Goal: Navigation & Orientation: Find specific page/section

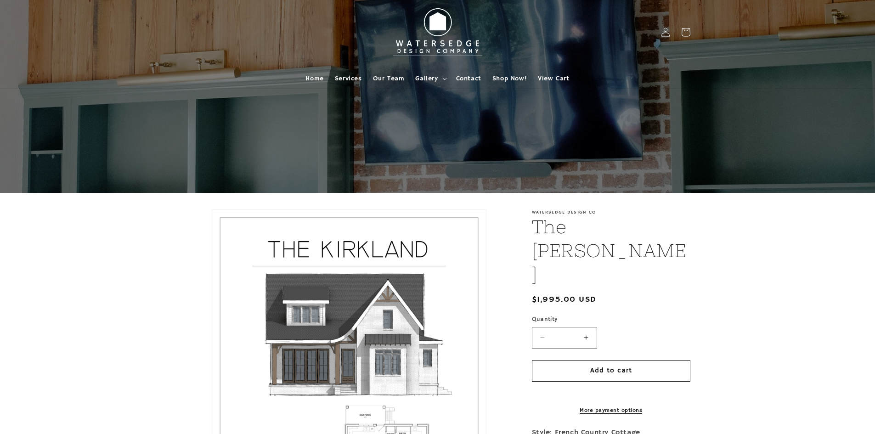
click at [431, 78] on span "Gallery" at bounding box center [426, 78] width 23 height 8
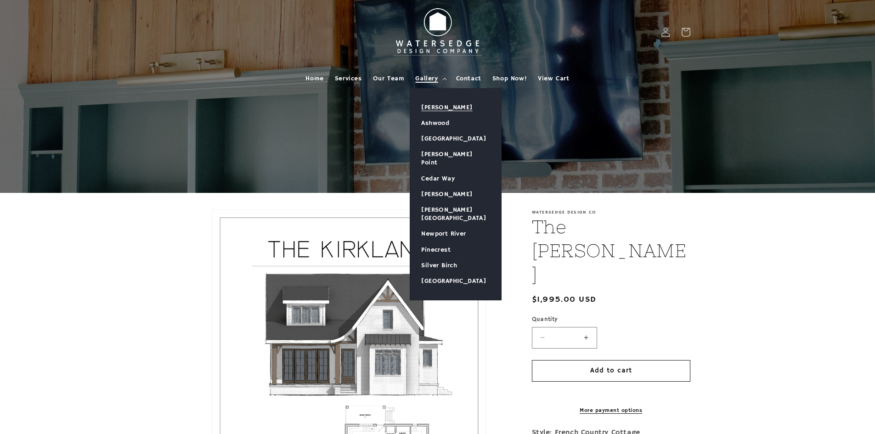
click at [439, 108] on link "[PERSON_NAME]" at bounding box center [455, 108] width 91 height 16
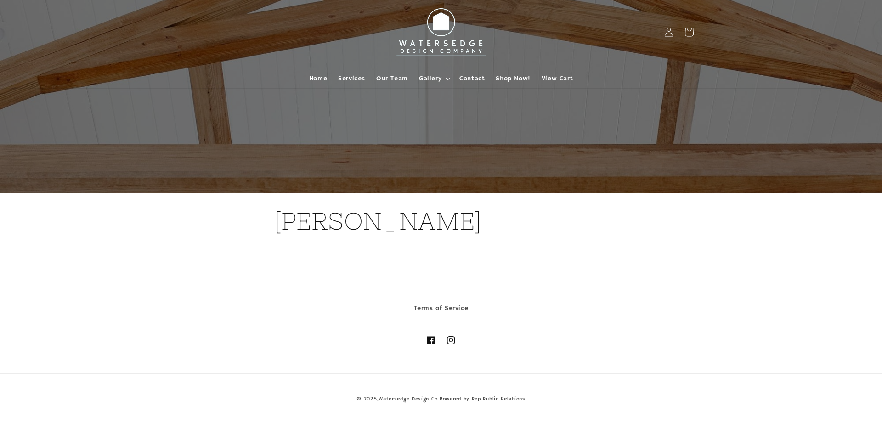
click at [171, 251] on section "[PERSON_NAME]" at bounding box center [441, 230] width 882 height 75
click at [424, 74] on span "Gallery" at bounding box center [430, 78] width 23 height 8
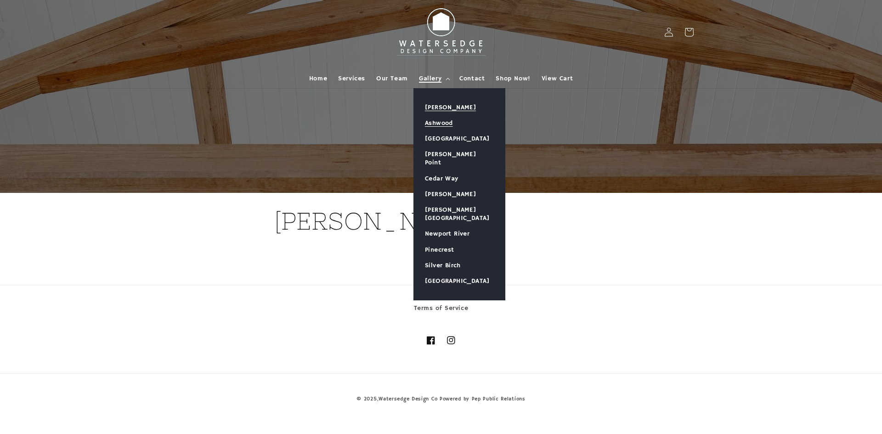
click at [436, 120] on link "Ashwood" at bounding box center [459, 123] width 91 height 16
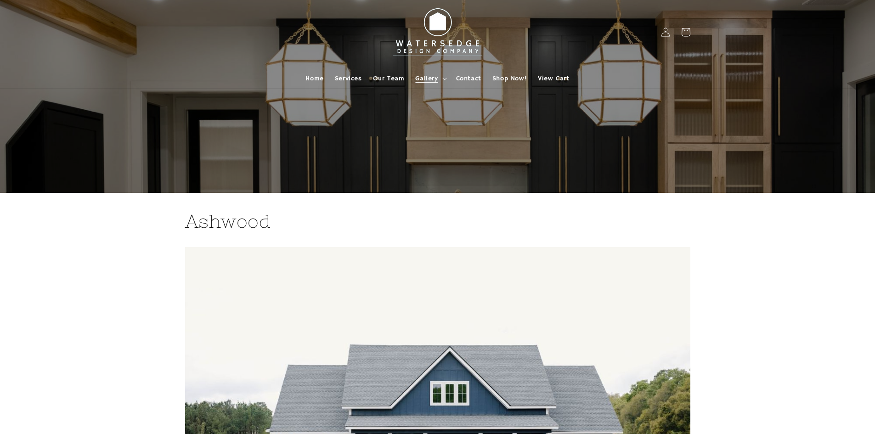
click at [426, 79] on span "Gallery" at bounding box center [426, 78] width 23 height 8
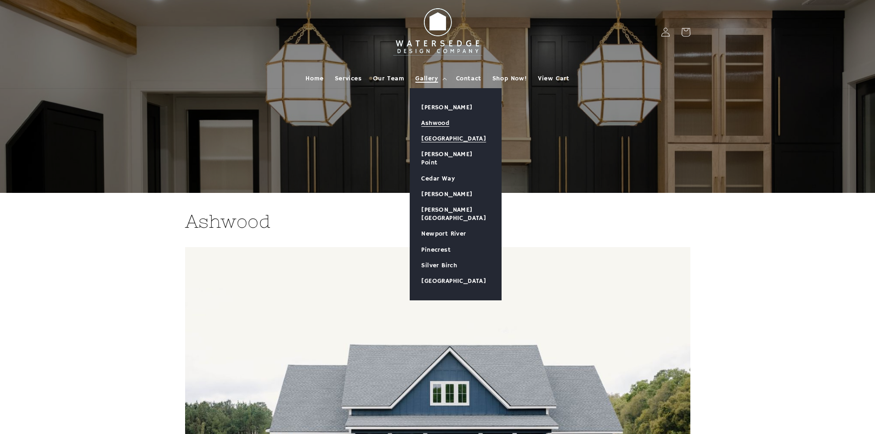
click at [434, 142] on link "[GEOGRAPHIC_DATA]" at bounding box center [455, 139] width 91 height 16
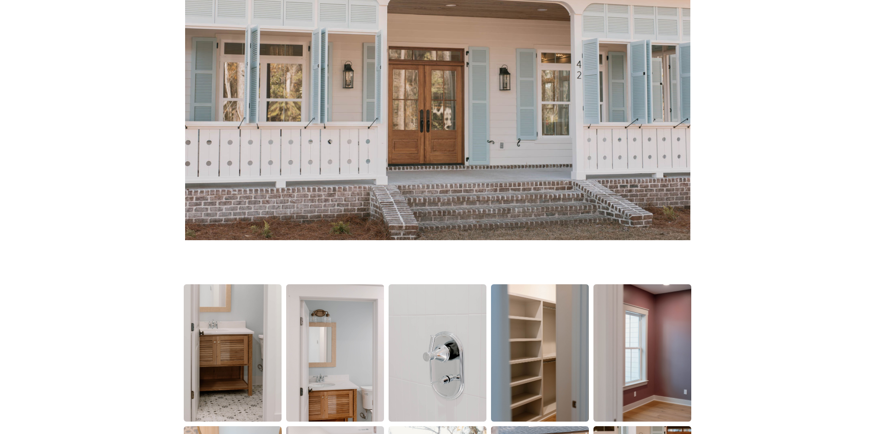
scroll to position [46, 0]
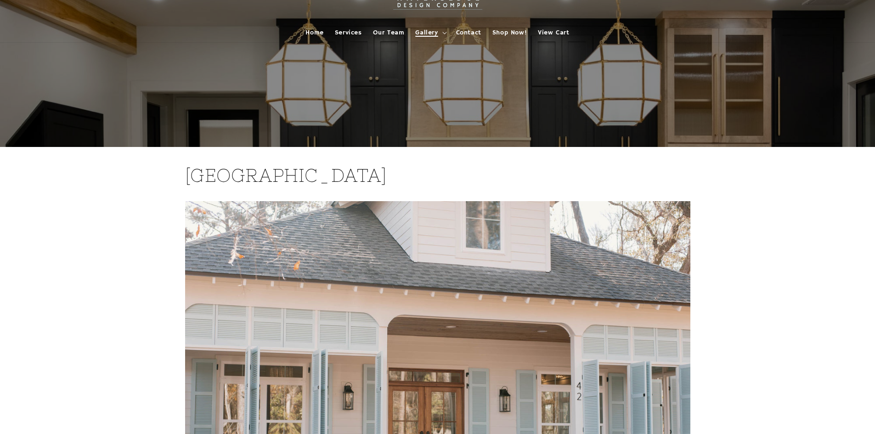
click at [438, 34] on span "Gallery" at bounding box center [426, 32] width 23 height 8
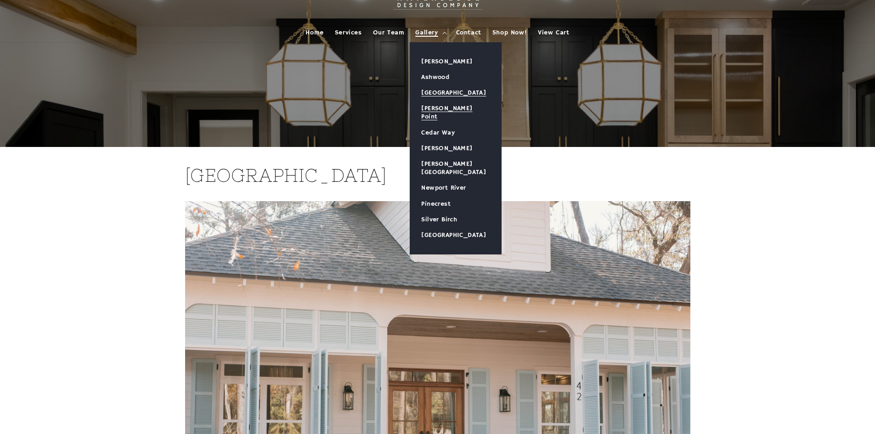
click at [437, 106] on link "[PERSON_NAME] Point" at bounding box center [455, 113] width 91 height 24
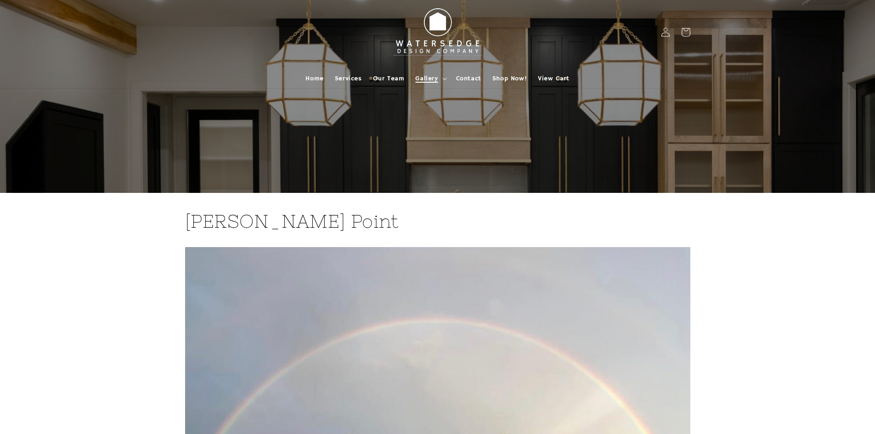
click at [426, 85] on summary "Gallery" at bounding box center [430, 78] width 40 height 19
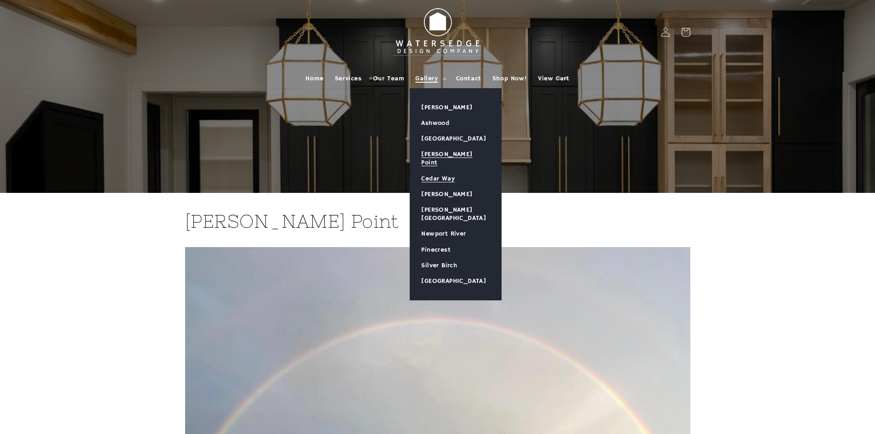
click at [448, 171] on link "Cedar Way" at bounding box center [455, 179] width 91 height 16
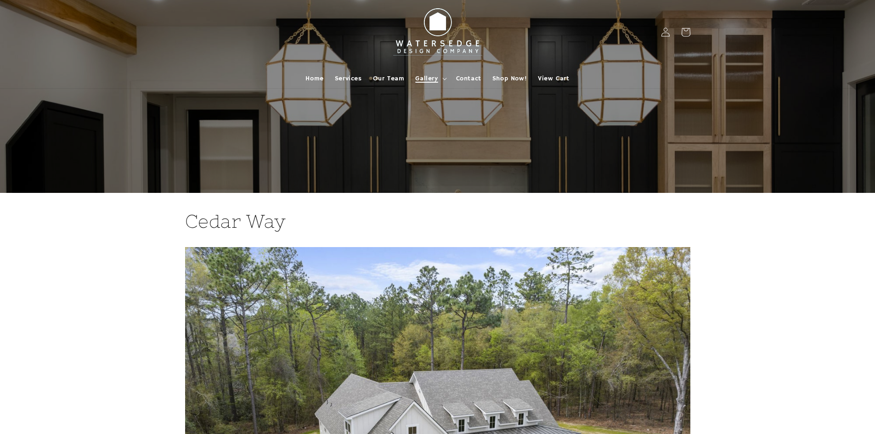
click at [423, 81] on span "Gallery" at bounding box center [426, 78] width 23 height 8
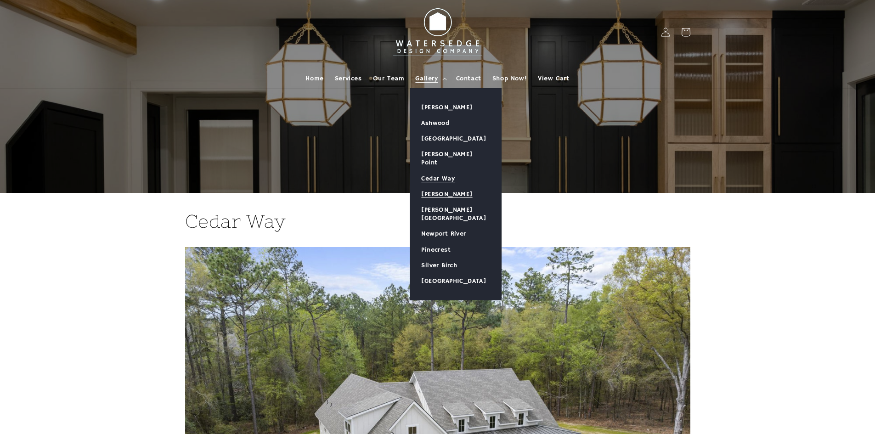
click at [427, 187] on link "[PERSON_NAME]" at bounding box center [455, 195] width 91 height 16
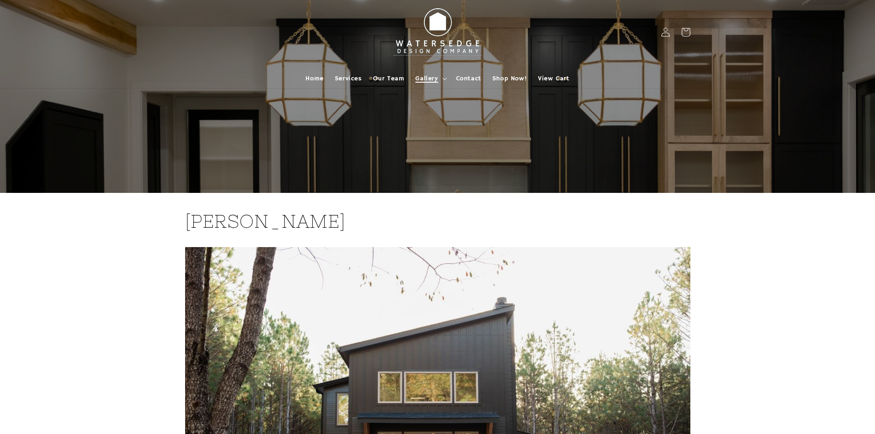
click at [420, 76] on span "Gallery" at bounding box center [426, 78] width 23 height 8
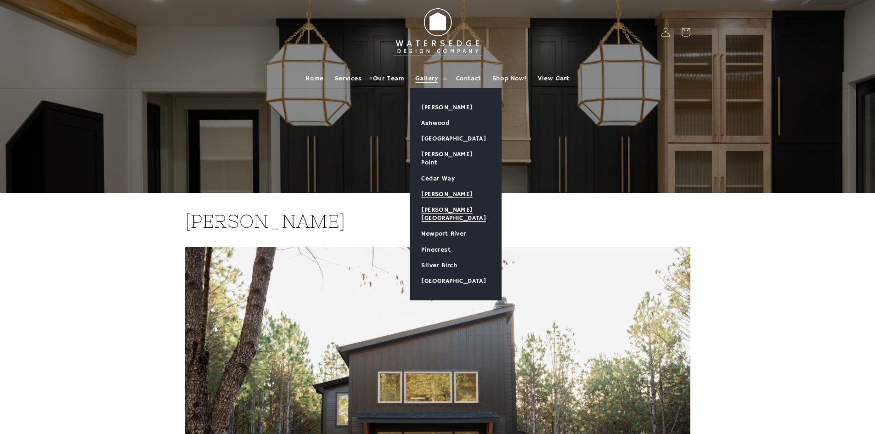
click at [437, 202] on link "[PERSON_NAME][GEOGRAPHIC_DATA]" at bounding box center [455, 214] width 91 height 24
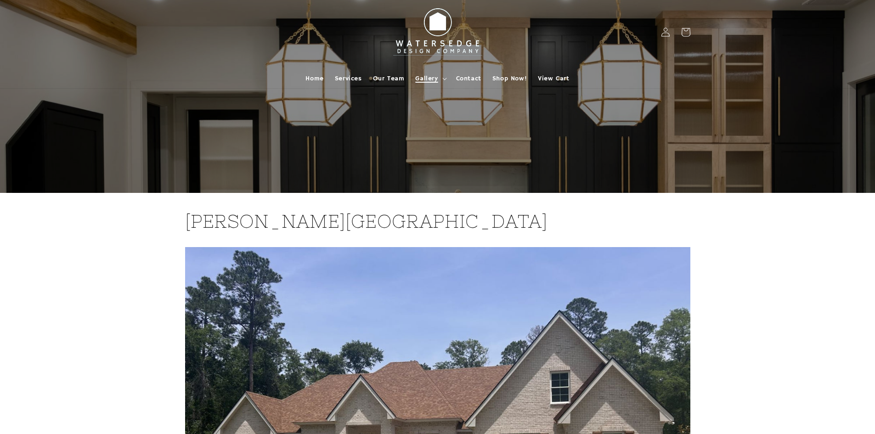
click at [441, 77] on summary "Gallery" at bounding box center [430, 78] width 40 height 19
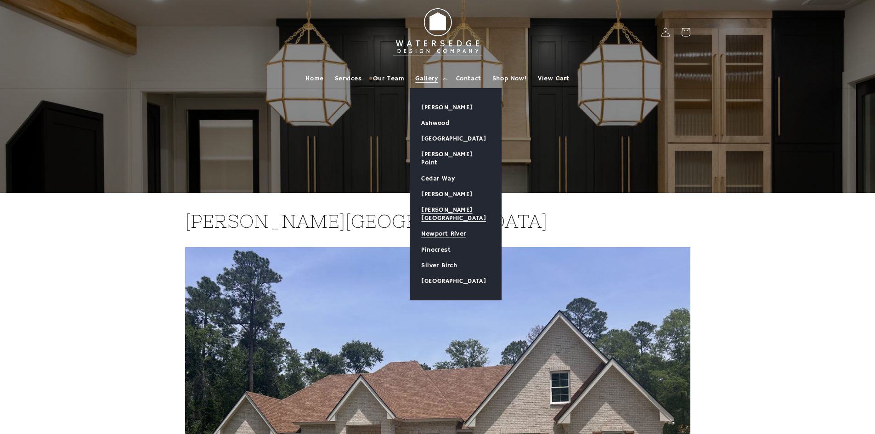
click at [449, 226] on link "Newport River" at bounding box center [455, 234] width 91 height 16
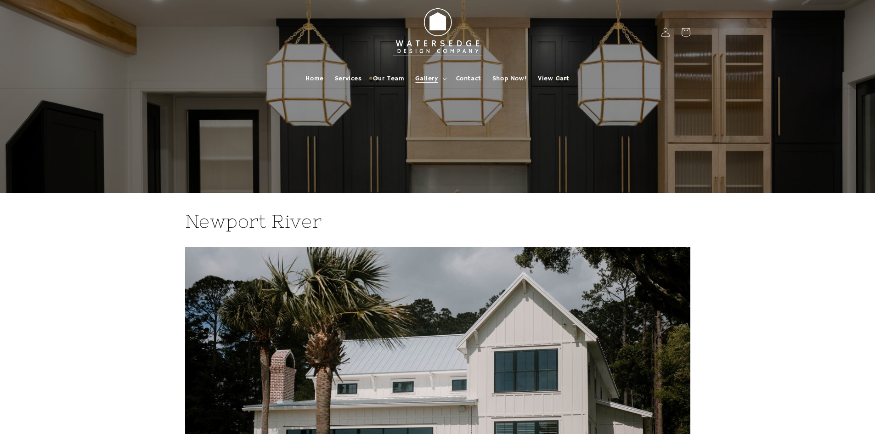
click at [430, 85] on summary "Gallery" at bounding box center [430, 78] width 40 height 19
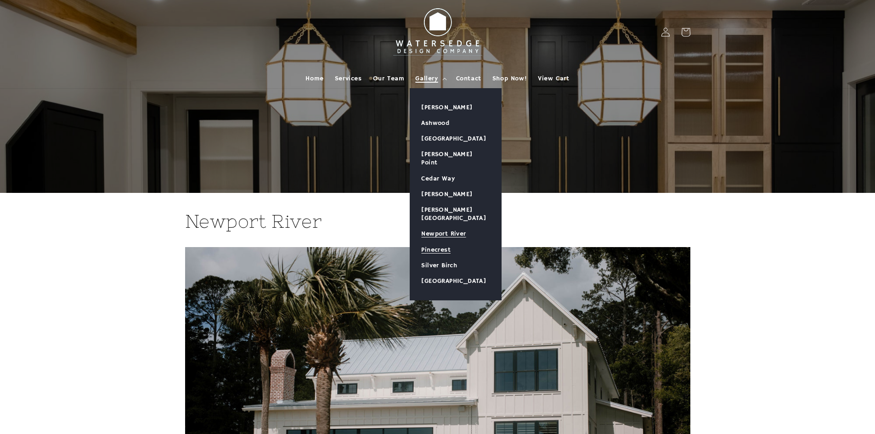
click at [437, 242] on link "Pinecrest" at bounding box center [455, 250] width 91 height 16
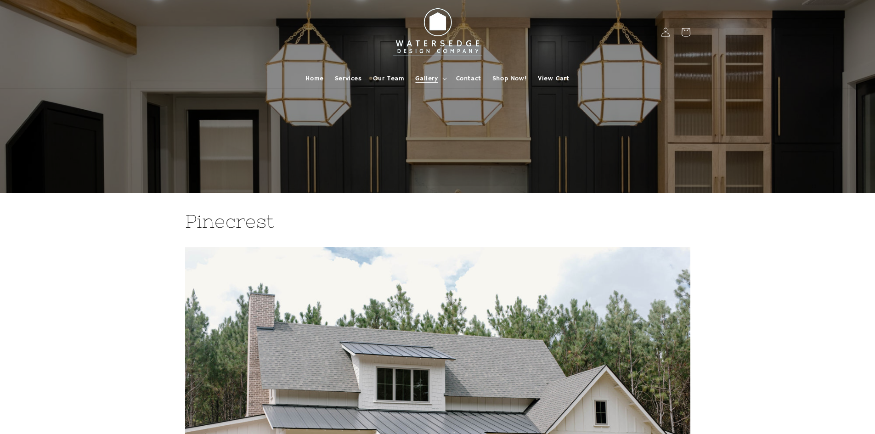
click at [429, 73] on summary "Gallery" at bounding box center [430, 78] width 40 height 19
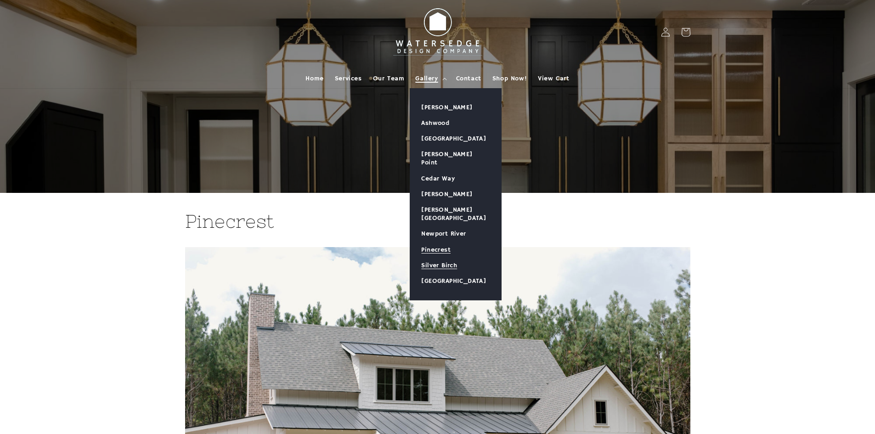
click at [441, 258] on link "Silver Birch" at bounding box center [455, 266] width 91 height 16
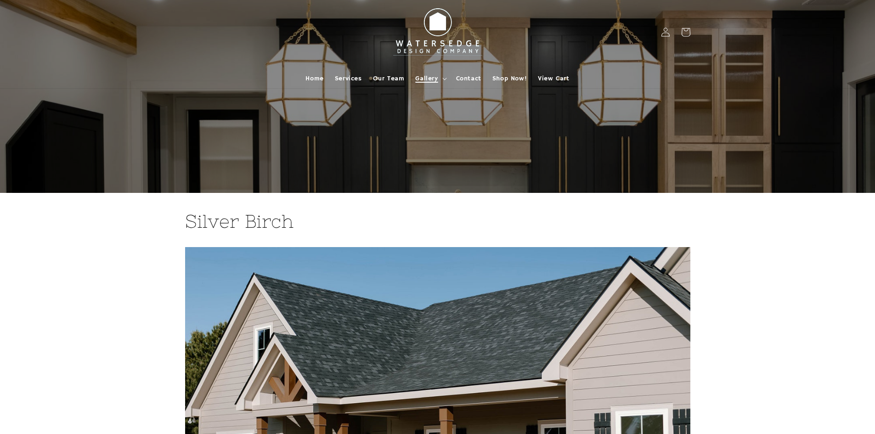
click at [432, 79] on span "Gallery" at bounding box center [426, 78] width 23 height 8
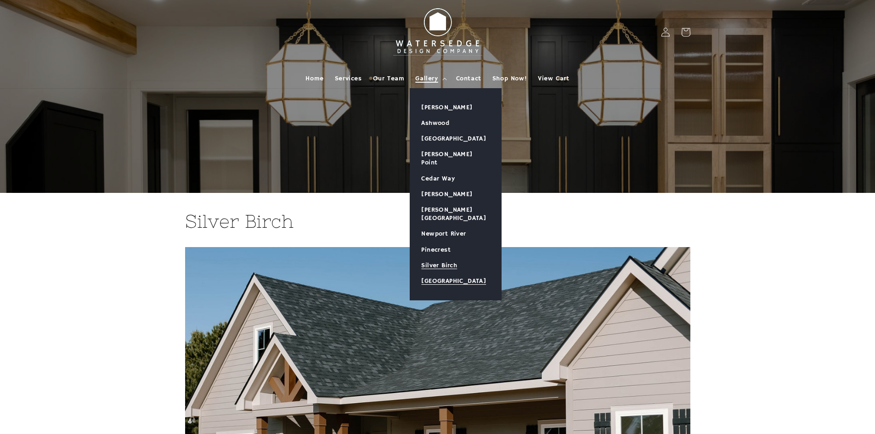
click at [438, 273] on link "[GEOGRAPHIC_DATA]" at bounding box center [455, 281] width 91 height 16
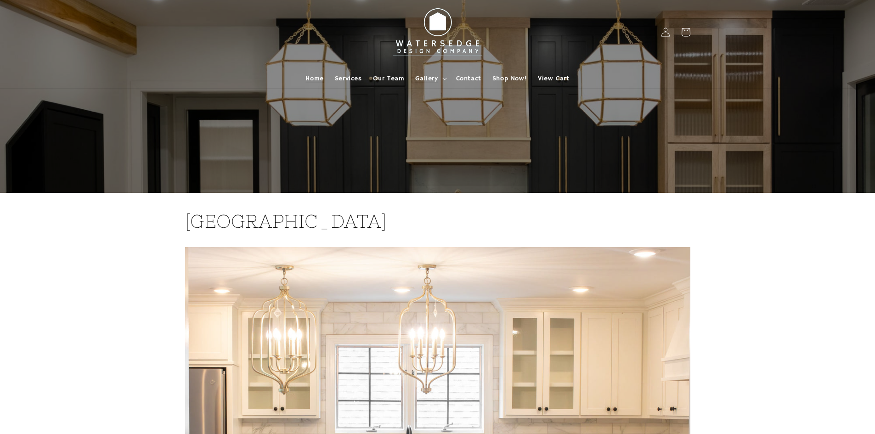
click at [308, 76] on span "Home" at bounding box center [315, 78] width 18 height 8
